Goal: Task Accomplishment & Management: Manage account settings

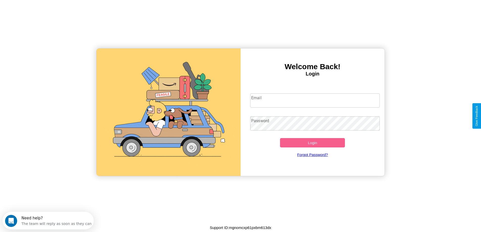
click at [315, 101] on input "Email" at bounding box center [315, 100] width 130 height 14
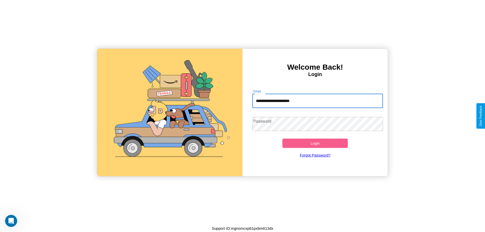
type input "**********"
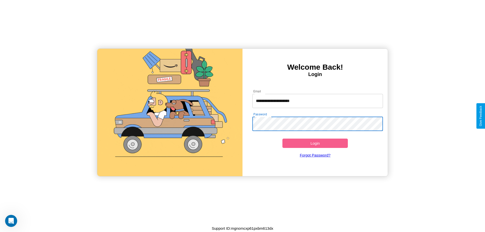
click at [315, 143] on button "Login" at bounding box center [314, 143] width 65 height 9
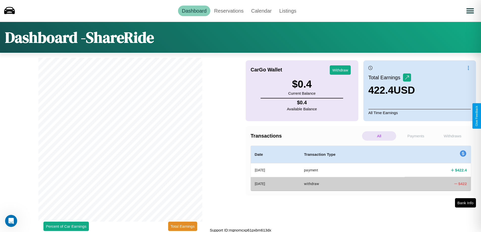
click at [416, 136] on p "Payments" at bounding box center [416, 135] width 34 height 9
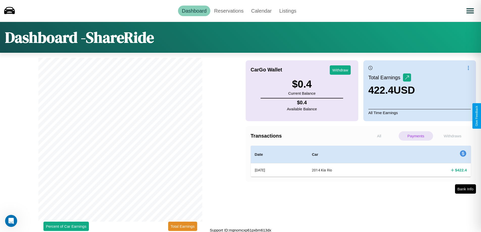
click at [453, 136] on p "Withdraws" at bounding box center [453, 135] width 34 height 9
click at [379, 136] on p "All" at bounding box center [379, 135] width 34 height 9
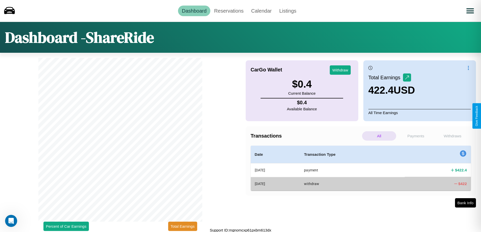
click at [416, 136] on p "Payments" at bounding box center [416, 135] width 34 height 9
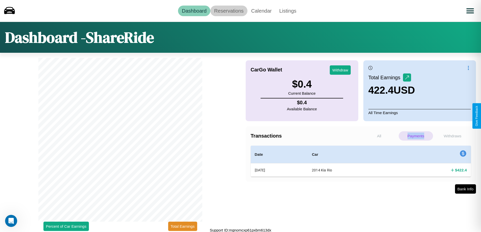
click at [229, 11] on link "Reservations" at bounding box center [228, 11] width 37 height 11
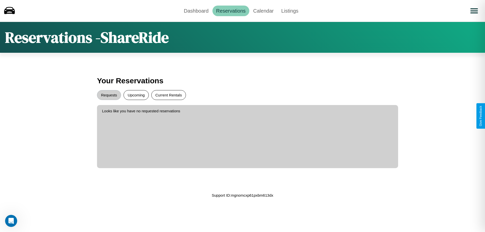
click at [168, 95] on button "Current Rentals" at bounding box center [168, 95] width 35 height 10
click at [136, 95] on button "Upcoming" at bounding box center [136, 95] width 25 height 10
click at [109, 95] on button "Requests" at bounding box center [109, 95] width 24 height 10
